Goal: Find specific page/section: Find specific page/section

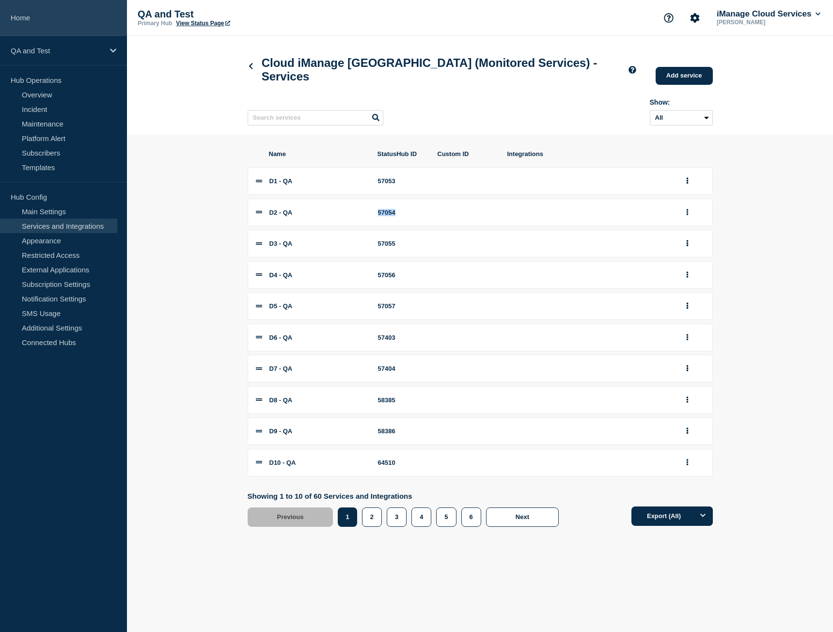
drag, startPoint x: 0, startPoint y: 0, endPoint x: 64, endPoint y: 19, distance: 67.2
click at [64, 19] on link "Home" at bounding box center [63, 18] width 127 height 36
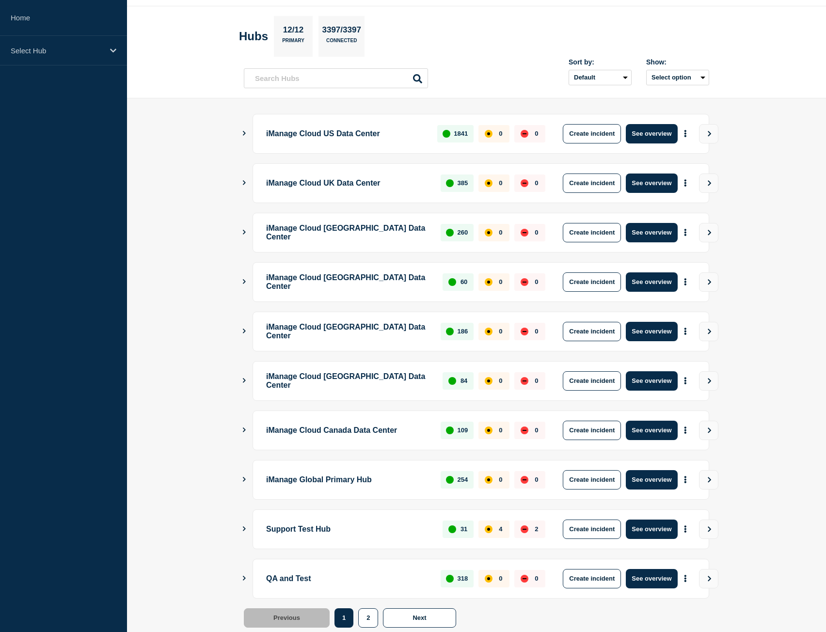
scroll to position [55, 0]
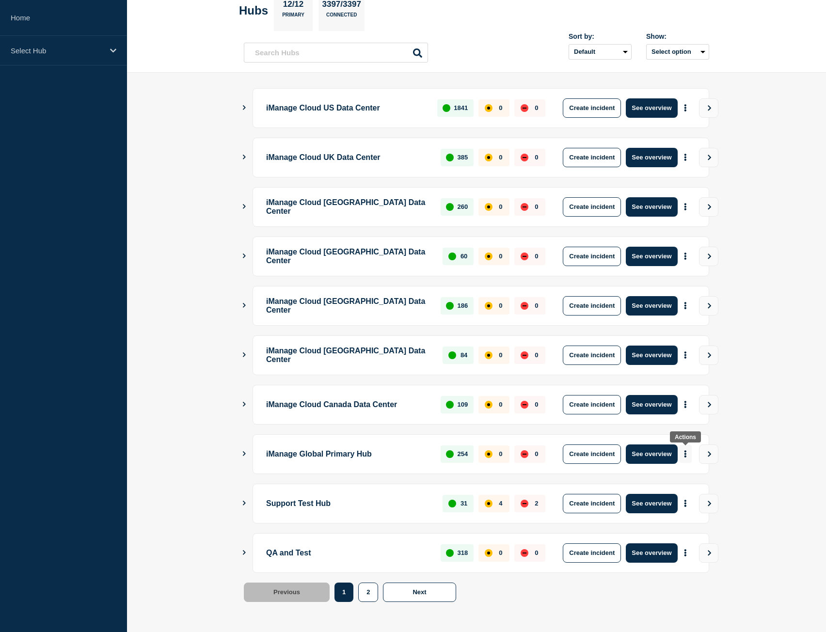
click at [689, 456] on button "More actions" at bounding box center [685, 454] width 13 height 18
click at [695, 494] on link "View Status Page" at bounding box center [684, 496] width 71 height 8
click at [771, 539] on main "iManage Cloud US Data Center 1841 0 0 Create incident See overview iManage Clou…" at bounding box center [476, 352] width 699 height 559
